Goal: Task Accomplishment & Management: Manage account settings

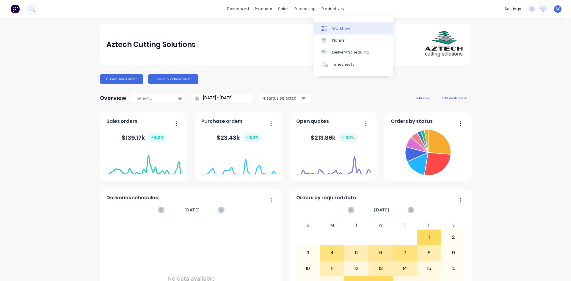
click at [337, 27] on div "Workflow" at bounding box center [341, 28] width 18 height 5
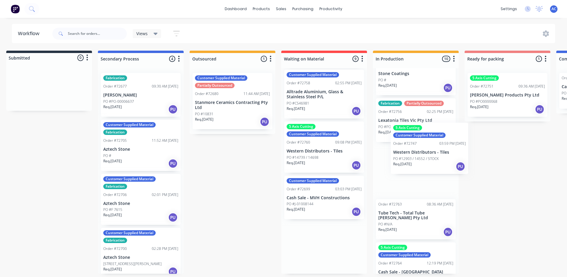
scroll to position [1, 7]
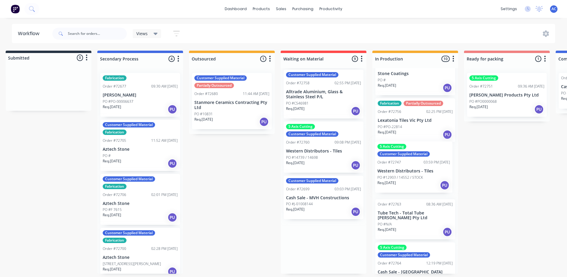
drag, startPoint x: 323, startPoint y: 156, endPoint x: 409, endPoint y: 177, distance: 88.8
click at [409, 177] on div "Submitted 0 Status colour #273444 hex #273444 Save Cancel Summaries Total order…" at bounding box center [527, 162] width 1078 height 223
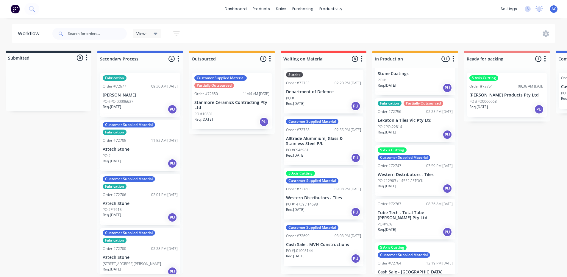
scroll to position [182, 0]
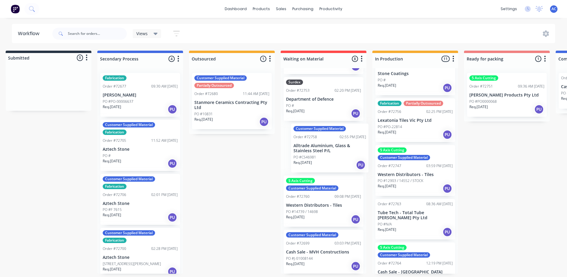
drag, startPoint x: 313, startPoint y: 158, endPoint x: 324, endPoint y: 159, distance: 11.0
click at [324, 159] on div "Alliance Laser Partially Outsourced Tubetech Order #72708 03:27 PM 18/08/25 Cas…" at bounding box center [323, 170] width 86 height 205
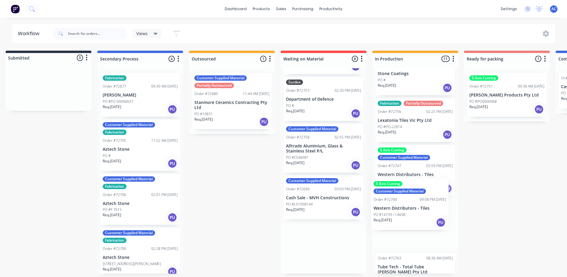
drag, startPoint x: 324, startPoint y: 200, endPoint x: 415, endPoint y: 206, distance: 90.9
click at [415, 206] on div "Submitted 0 Status colour #273444 hex #273444 Save Cancel Summaries Total order…" at bounding box center [527, 162] width 1078 height 223
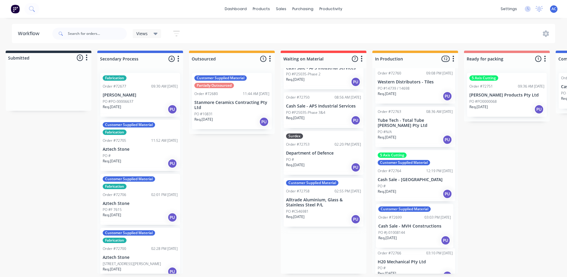
scroll to position [399, 0]
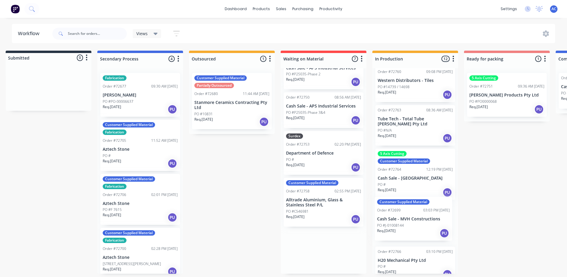
drag, startPoint x: 344, startPoint y: 246, endPoint x: 415, endPoint y: 217, distance: 76.9
click at [415, 217] on div "Submitted 0 Status colour #273444 hex #273444 Save Cancel Summaries Total order…" at bounding box center [527, 162] width 1078 height 223
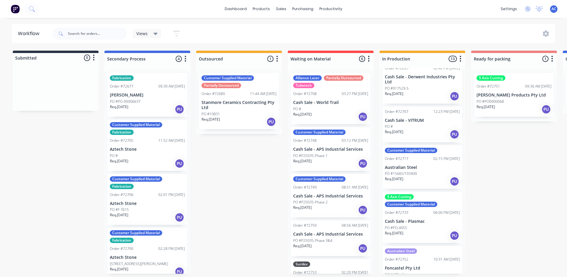
scroll to position [0, 0]
